Goal: Task Accomplishment & Management: Manage account settings

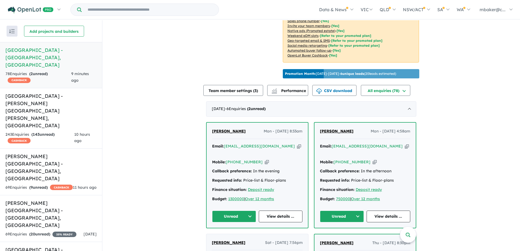
scroll to position [218, 0]
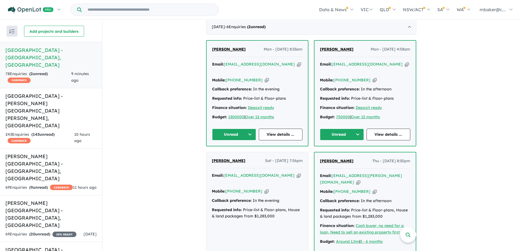
click at [405, 64] on icon "button" at bounding box center [407, 64] width 4 height 6
click at [335, 47] on span "[PERSON_NAME]" at bounding box center [337, 49] width 34 height 5
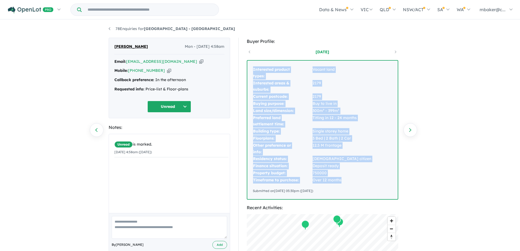
drag, startPoint x: 341, startPoint y: 180, endPoint x: 249, endPoint y: 74, distance: 141.0
click at [249, 74] on div "Interested product types: Vacant land Interested areas & suburbs: 2179 Current …" at bounding box center [322, 130] width 150 height 138
copy tbody "Interested product types: Vacant land Interested areas & suburbs: 2179 Current …"
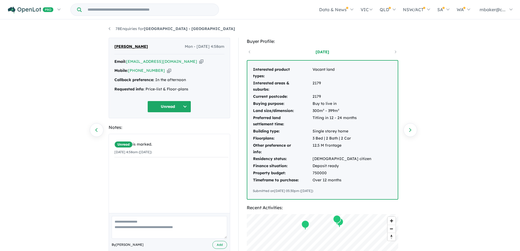
click at [456, 146] on div "78 Enquiries for Ridgehaven Estate - Elderslie Previous enquiry Next enquiry Vi…" at bounding box center [260, 135] width 520 height 231
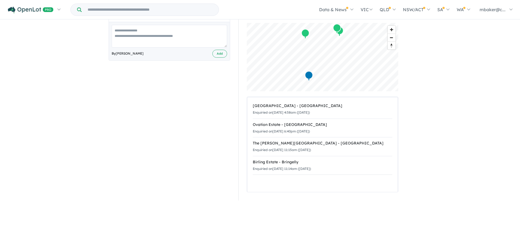
scroll to position [164, 0]
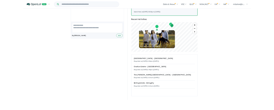
scroll to position [0, 0]
